Goal: Navigation & Orientation: Find specific page/section

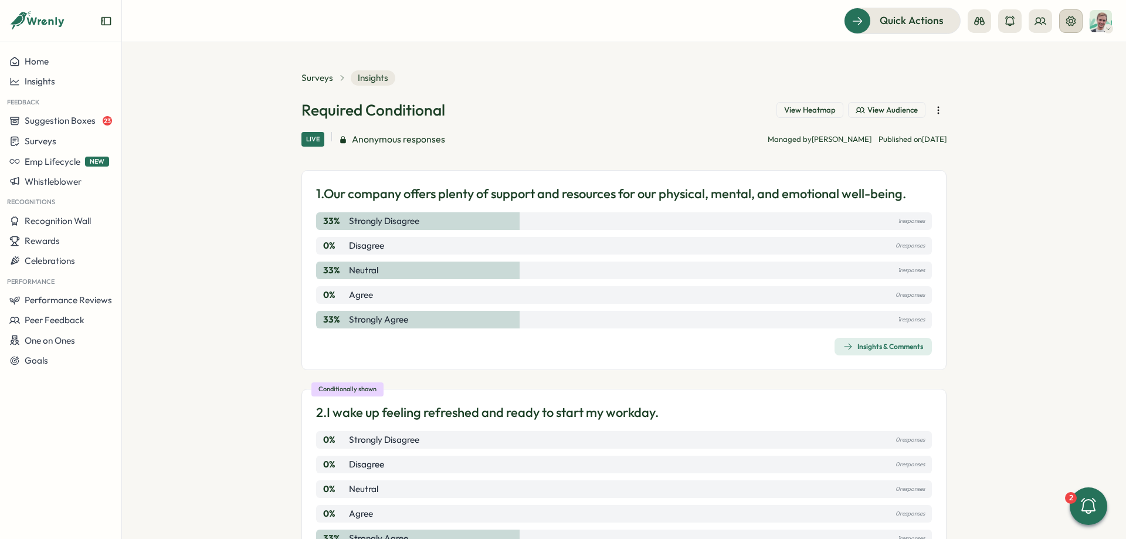
scroll to position [208, 0]
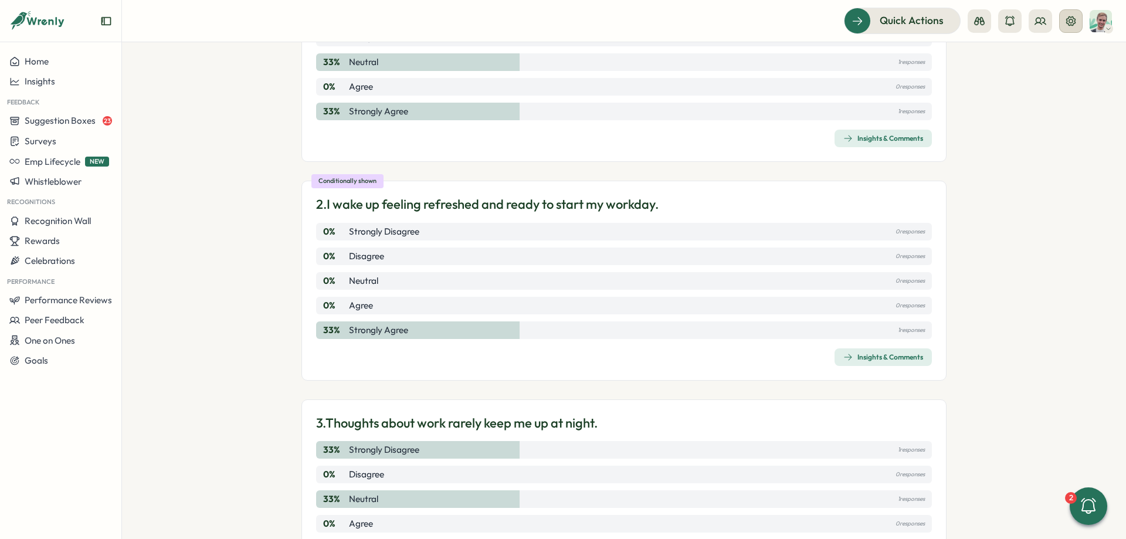
click at [1064, 25] on button at bounding box center [1071, 20] width 23 height 23
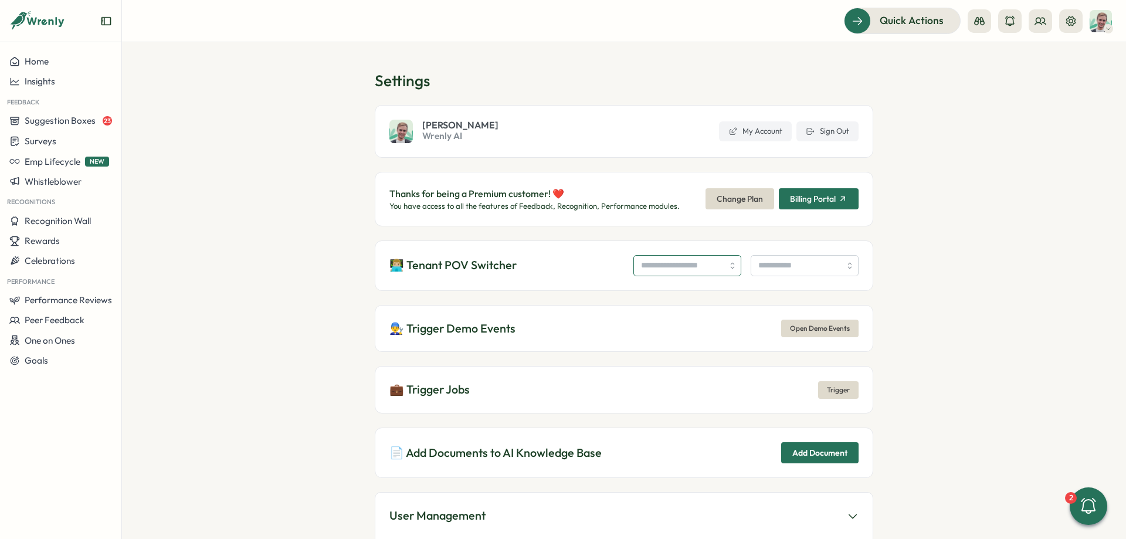
click at [699, 263] on input "search" at bounding box center [688, 265] width 108 height 21
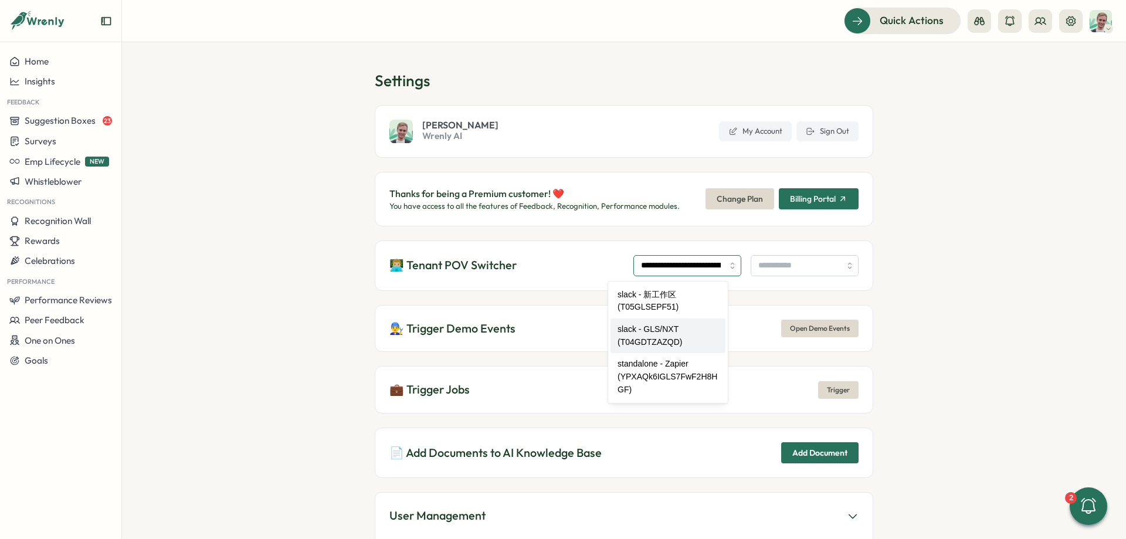
type input "**********"
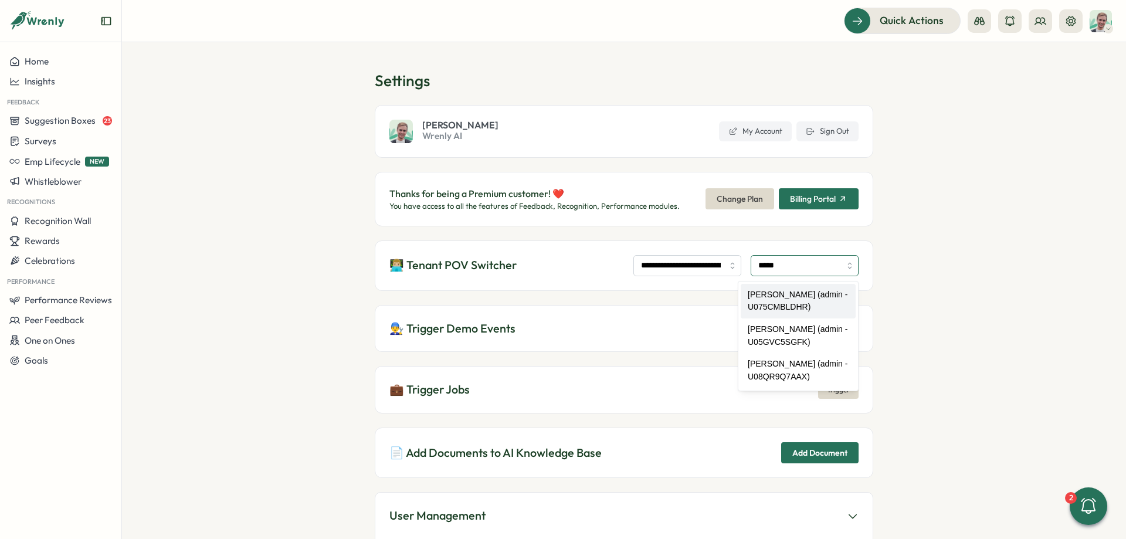
type input "**********"
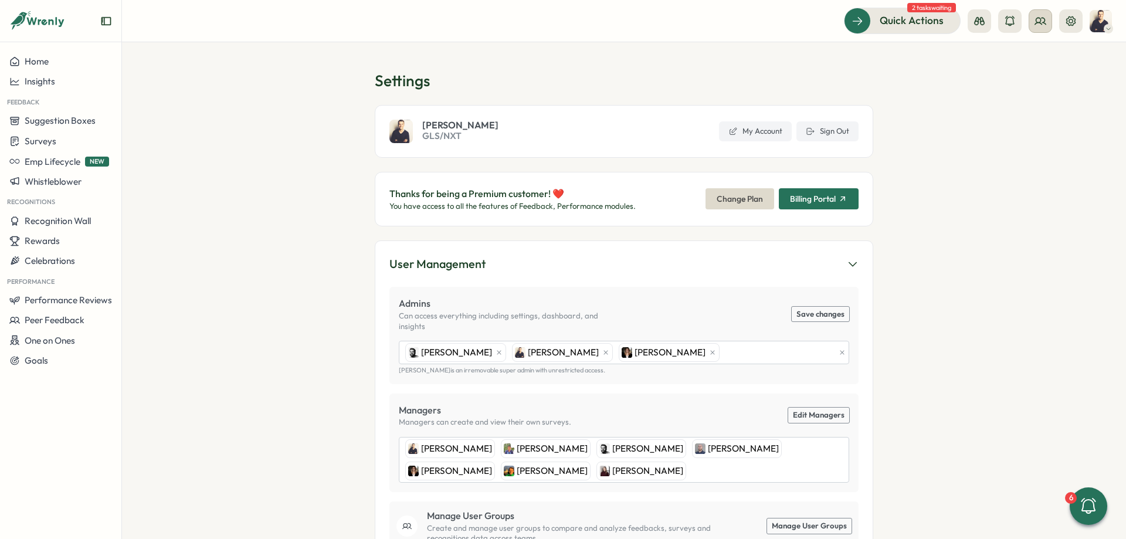
click at [1051, 16] on button at bounding box center [1040, 20] width 23 height 23
click at [1040, 53] on div "Org Members" at bounding box center [1041, 58] width 74 height 13
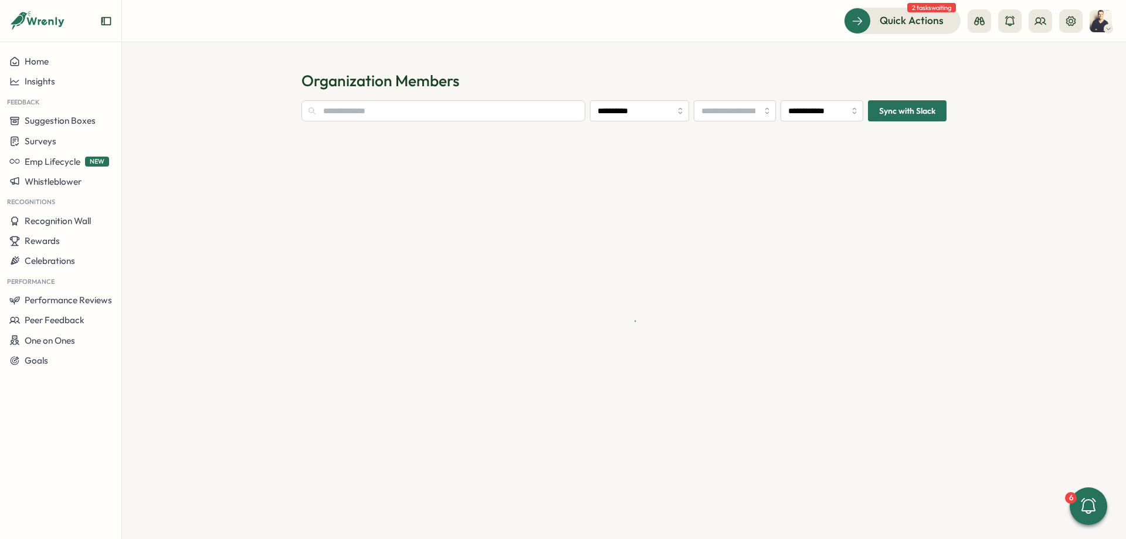
type input "**********"
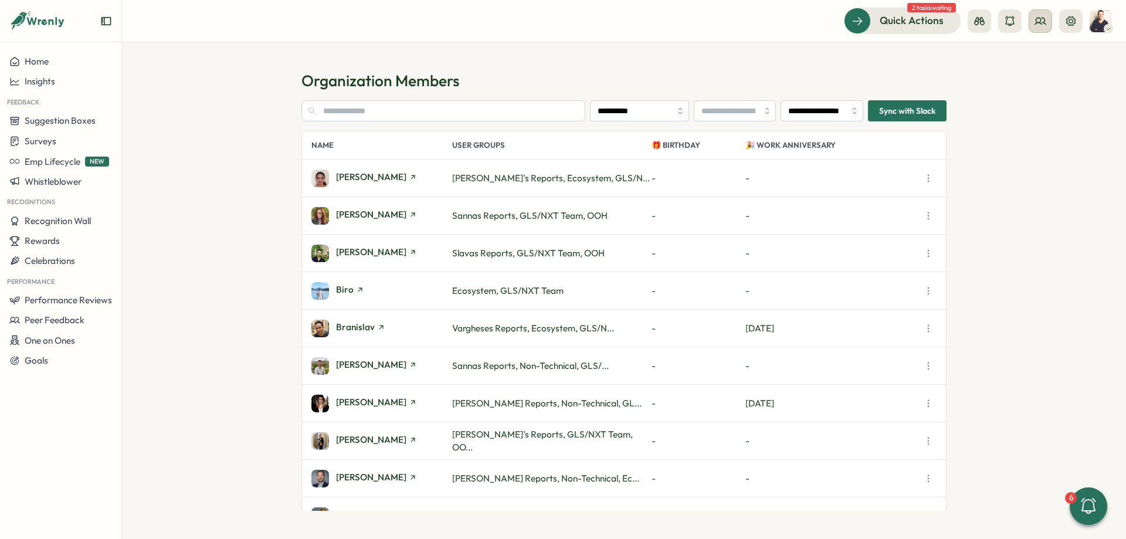
click at [1042, 12] on button at bounding box center [1040, 20] width 23 height 23
click at [1047, 79] on div "User Groups" at bounding box center [1041, 80] width 74 height 13
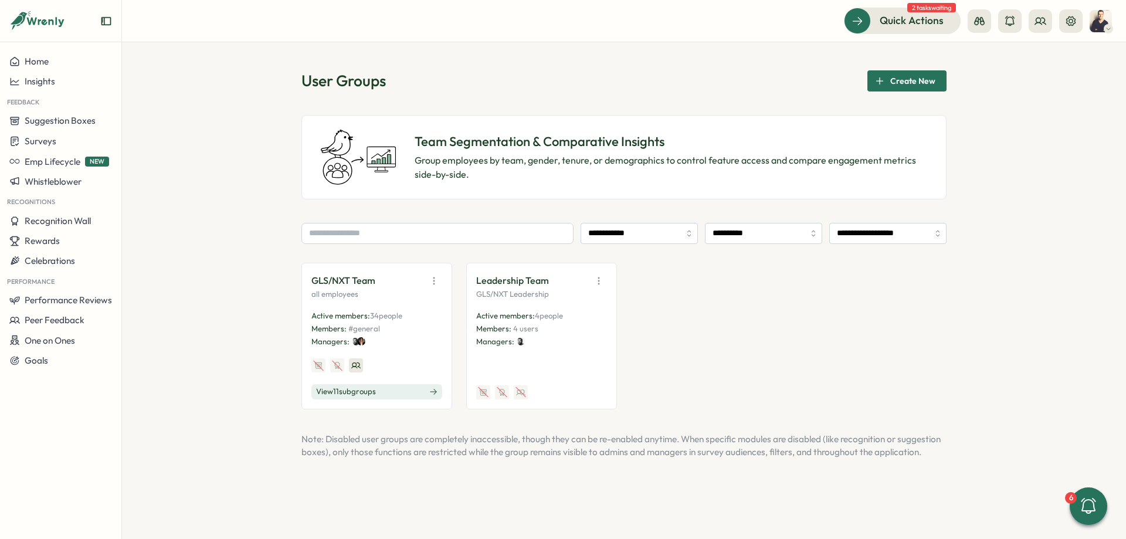
drag, startPoint x: 374, startPoint y: 290, endPoint x: 310, endPoint y: 286, distance: 64.6
click at [310, 286] on div "GLS/NXT Team all employees Active members: 34 people Members: #general Managers…" at bounding box center [377, 336] width 151 height 147
click at [309, 285] on div "GLS/NXT Team all employees Active members: 34 people Members: #general Managers…" at bounding box center [377, 336] width 151 height 147
drag, startPoint x: 309, startPoint y: 285, endPoint x: 383, endPoint y: 280, distance: 74.0
click at [383, 280] on div "GLS/NXT Team all employees Active members: 34 people Members: #general Managers…" at bounding box center [377, 336] width 151 height 147
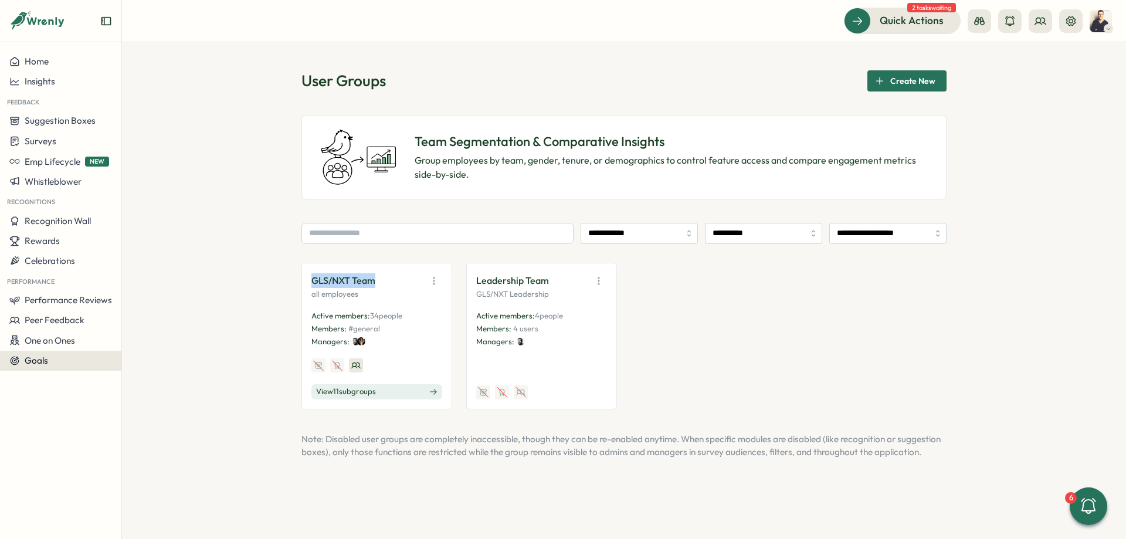
copy p "GLS/NXT Team"
